Goal: Obtain resource: Download file/media

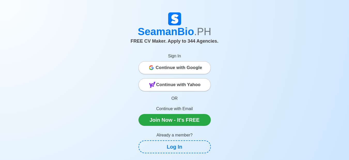
click at [172, 68] on span "Continue with Google" at bounding box center [179, 67] width 46 height 10
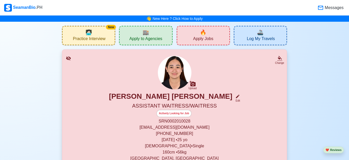
drag, startPoint x: 0, startPoint y: 0, endPoint x: 237, endPoint y: 90, distance: 253.5
click at [237, 90] on div "Upload MARY ROSE M. GUMBAO Edit ASSISTANT WAITRESS/WAITRESS Actively Looking fo…" at bounding box center [174, 115] width 212 height 119
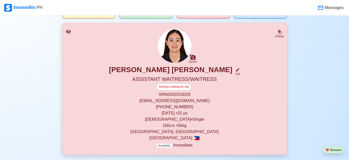
scroll to position [26, 0]
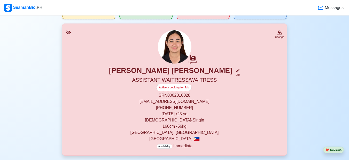
click at [258, 51] on div "Upload MARY ROSE M. GUMBAO Edit ASSISTANT WAITRESS/WAITRESS Actively Looking fo…" at bounding box center [174, 89] width 212 height 119
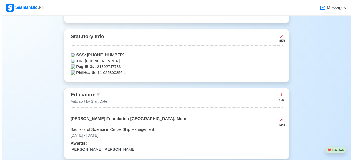
scroll to position [88, 0]
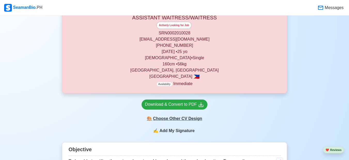
click at [176, 119] on div "🎨 Choose Other CV Design" at bounding box center [174, 119] width 66 height 10
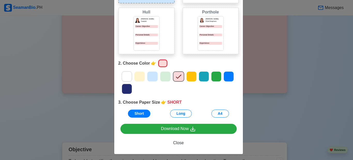
scroll to position [77, 0]
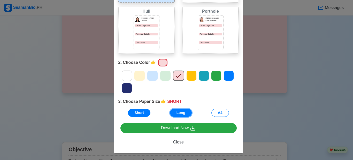
click at [178, 114] on button "Long" at bounding box center [181, 113] width 22 height 8
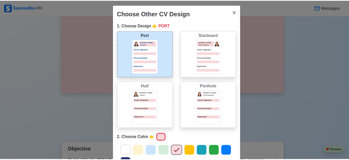
scroll to position [0, 0]
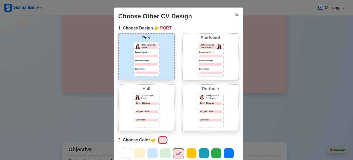
click at [138, 63] on div at bounding box center [146, 64] width 23 height 3
click at [235, 17] on span "×" at bounding box center [237, 14] width 4 height 7
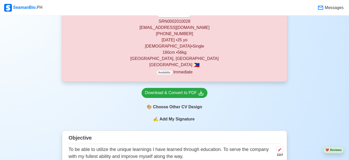
scroll to position [52, 0]
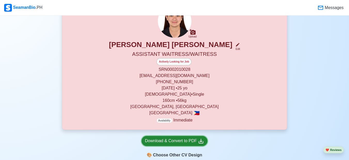
click at [181, 137] on link "Download & Convert to PDF" at bounding box center [174, 141] width 66 height 10
